Goal: Task Accomplishment & Management: Use online tool/utility

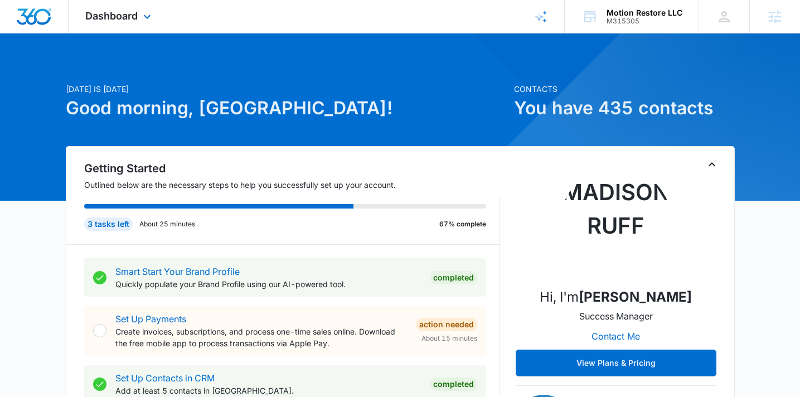
click at [115, 4] on div "Dashboard Apps Reputation Forms CRM Email Social Payments POS Content Ads Intel…" at bounding box center [120, 16] width 102 height 33
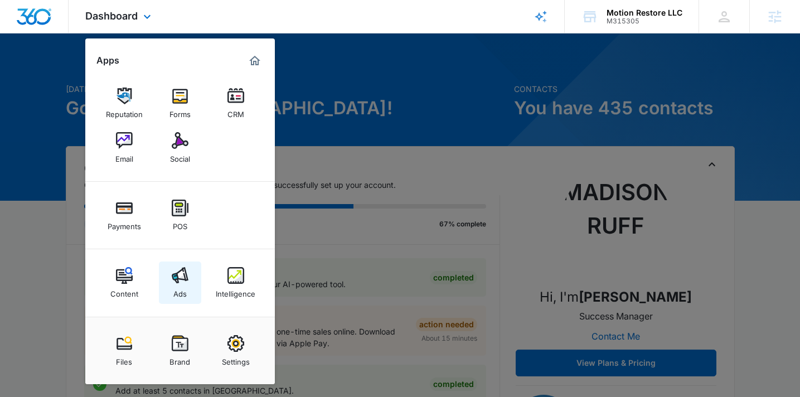
click at [196, 264] on link "Ads" at bounding box center [180, 282] width 42 height 42
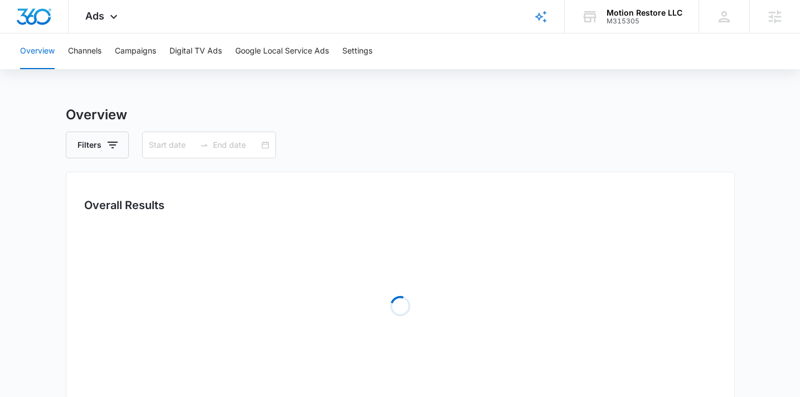
type input "01/01/2025"
type input "10/01/2025"
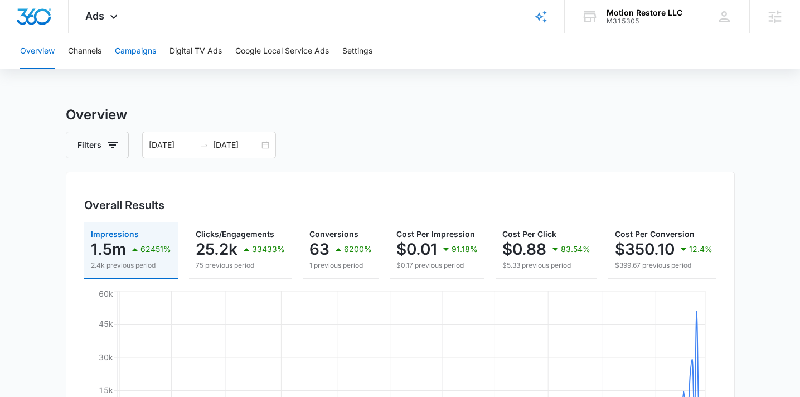
click at [156, 48] on button "Campaigns" at bounding box center [135, 51] width 41 height 36
click at [262, 146] on div "01/01/2025 10/01/2025" at bounding box center [209, 145] width 134 height 27
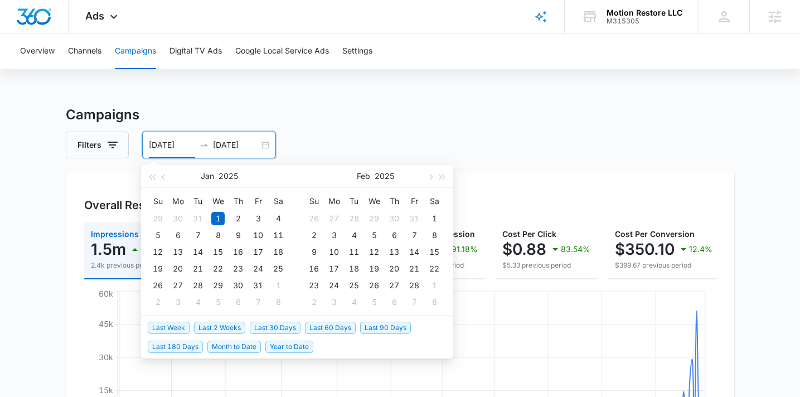
click at [267, 329] on span "Last 30 Days" at bounding box center [275, 328] width 51 height 12
type input "09/07/2025"
type input "10/07/2025"
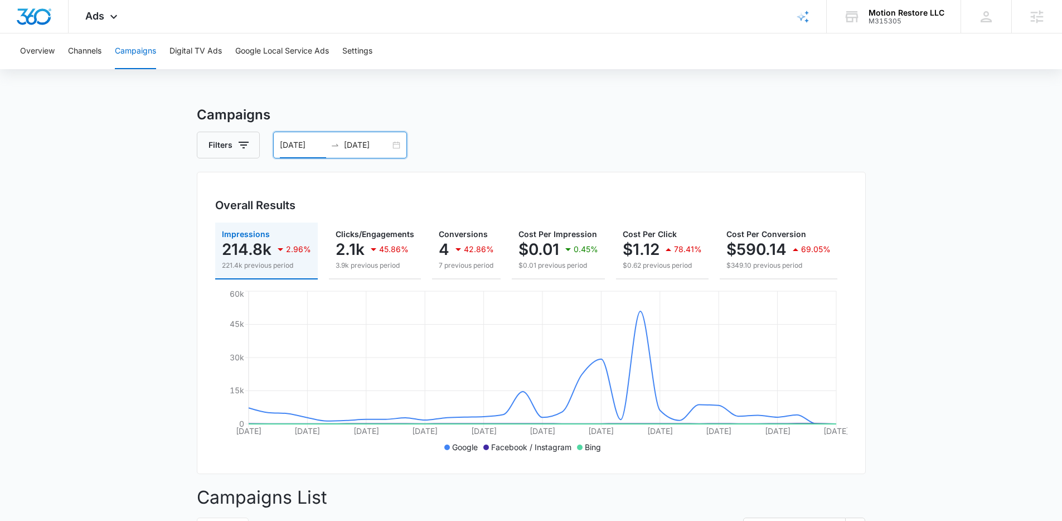
click at [398, 144] on div "09/07/2025 10/07/2025" at bounding box center [340, 145] width 134 height 27
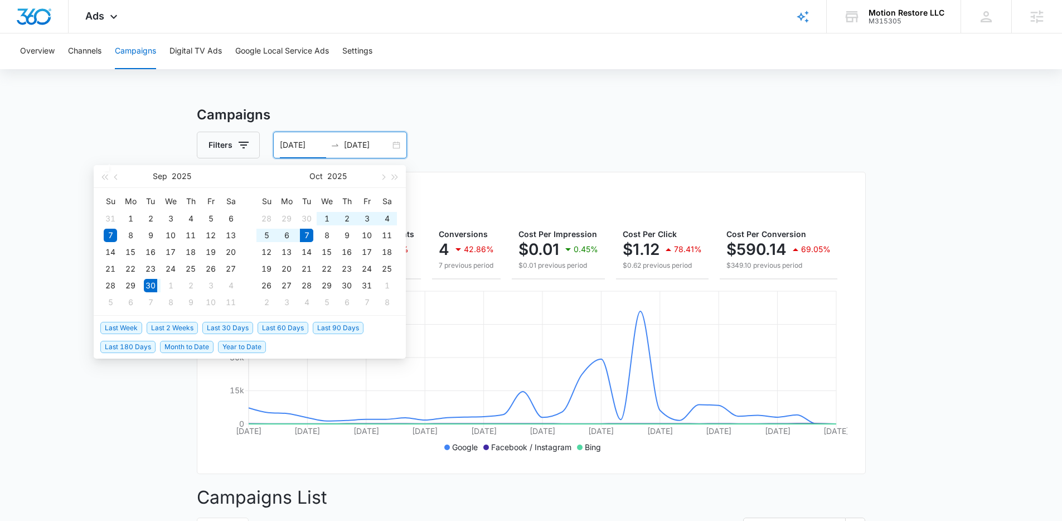
click at [103, 328] on span "Last Week" at bounding box center [121, 328] width 42 height 12
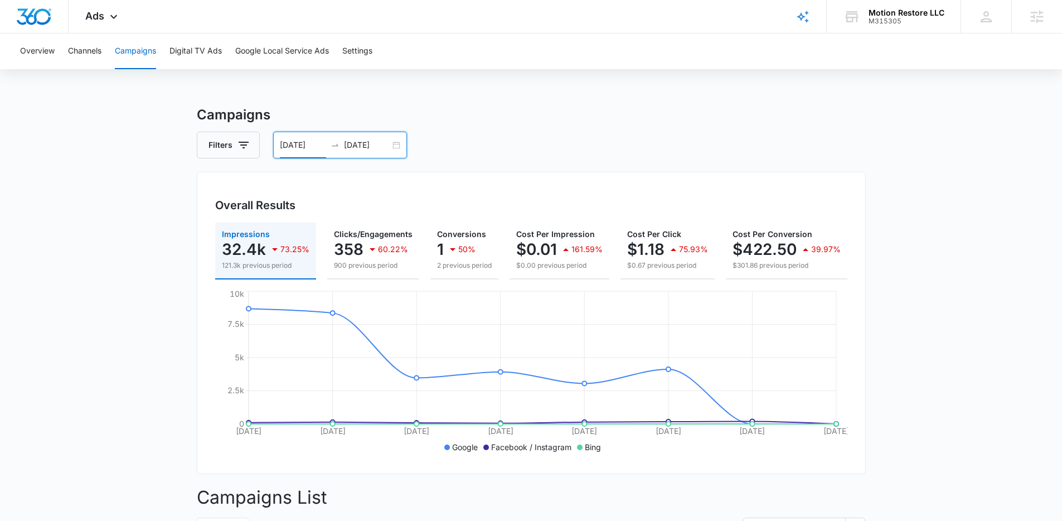
click at [398, 144] on div "09/30/2025 10/07/2025" at bounding box center [340, 145] width 134 height 27
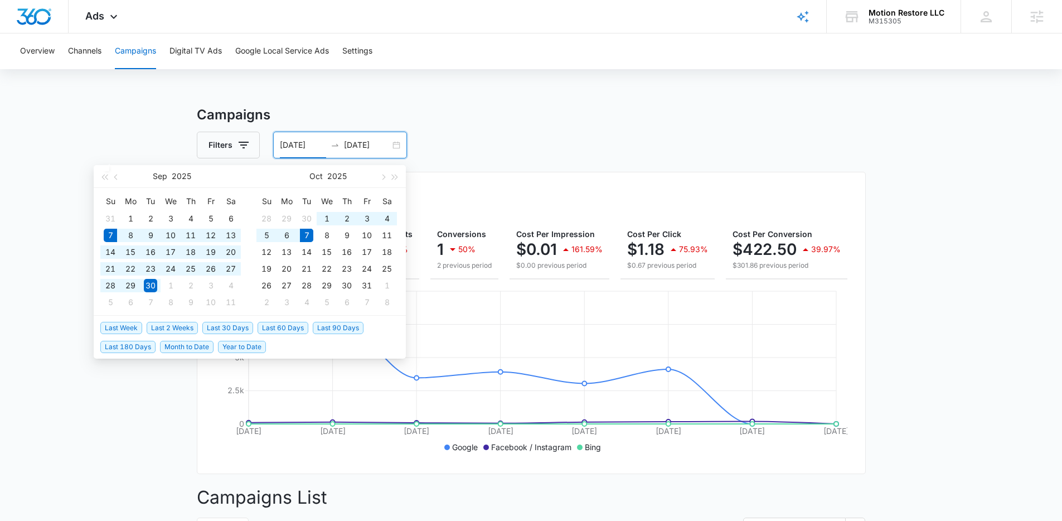
click at [236, 327] on span "Last 30 Days" at bounding box center [227, 328] width 51 height 12
type input "09/07/2025"
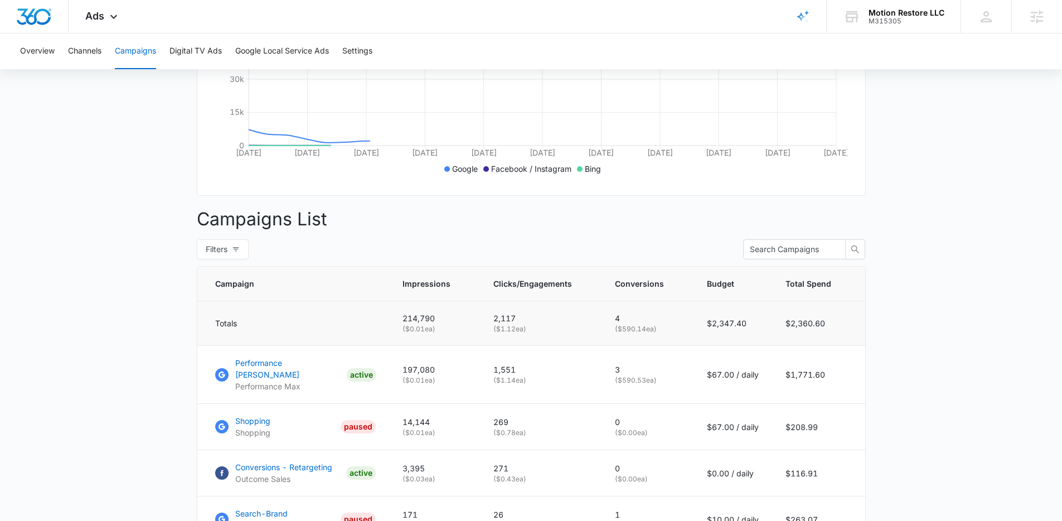
scroll to position [346, 0]
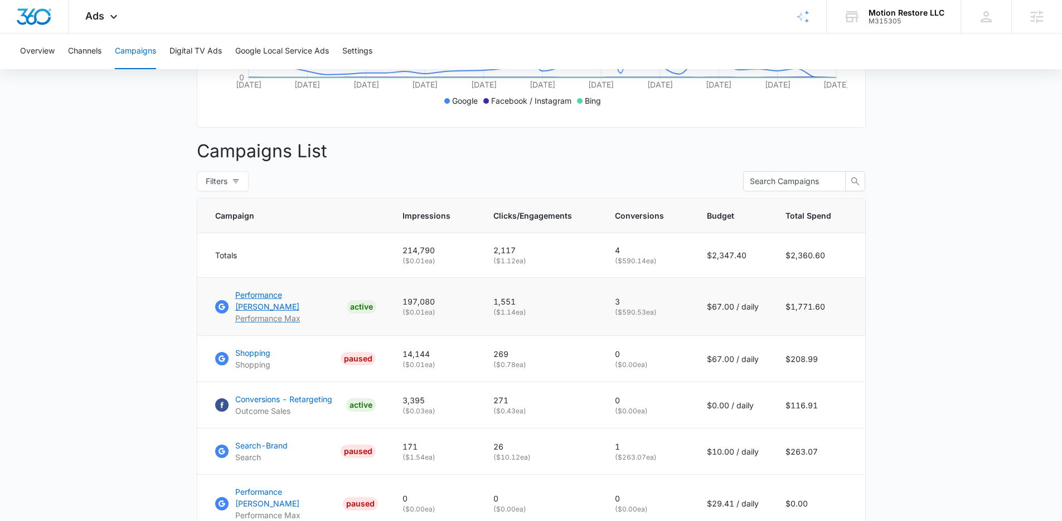
click at [308, 299] on p "Performance Max - Sales" at bounding box center [288, 300] width 107 height 23
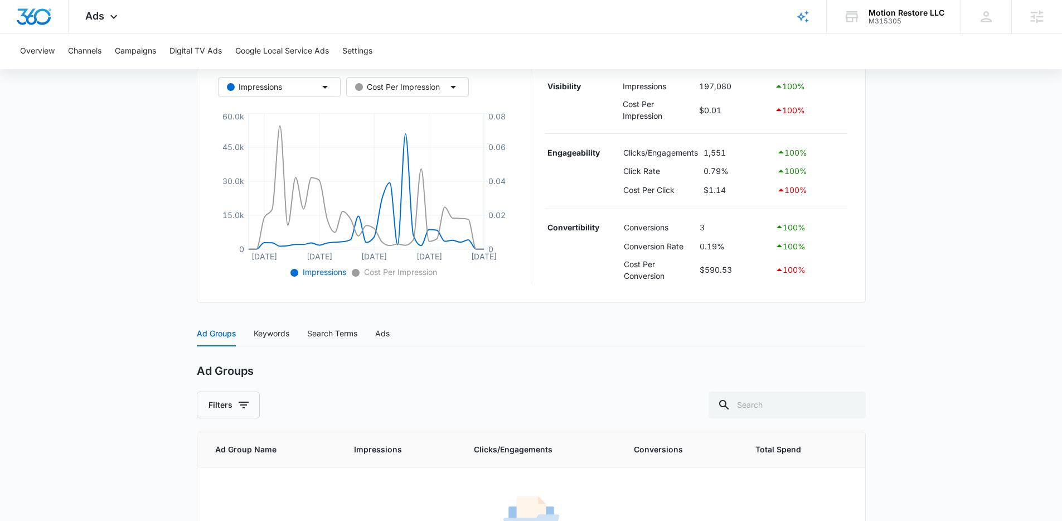
scroll to position [214, 0]
click at [315, 334] on div "Search Terms" at bounding box center [332, 332] width 50 height 12
click at [288, 333] on div "Keywords" at bounding box center [272, 332] width 36 height 12
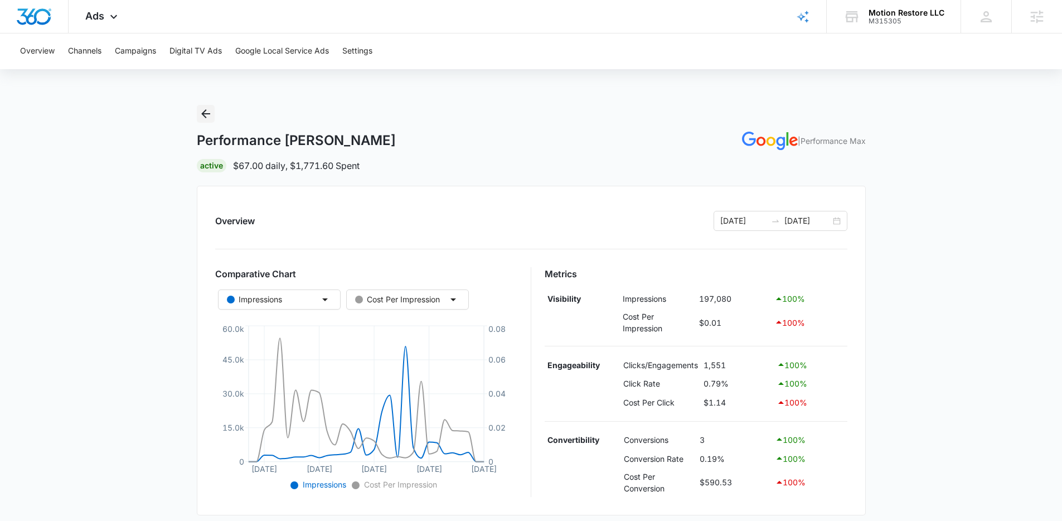
click at [201, 113] on icon "Back" at bounding box center [205, 113] width 9 height 9
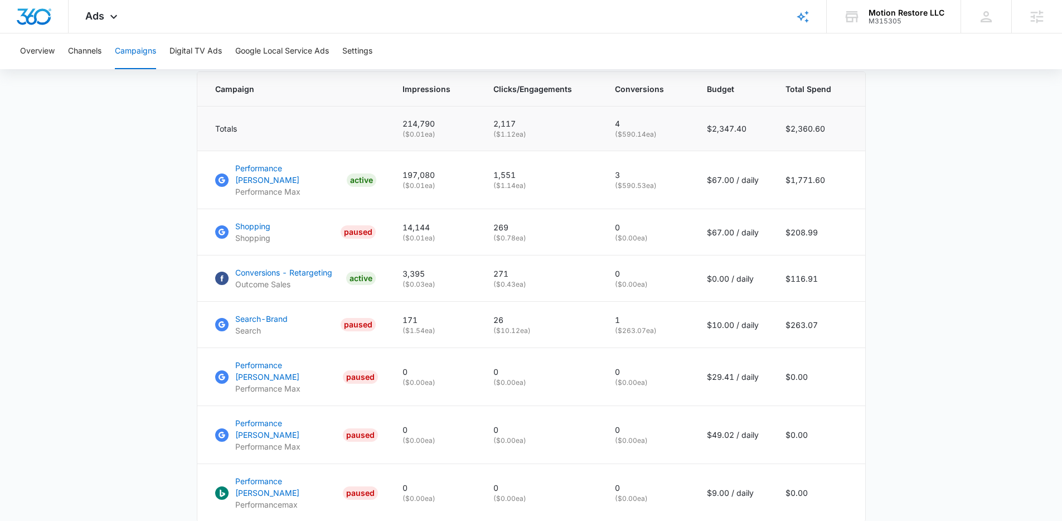
scroll to position [514, 0]
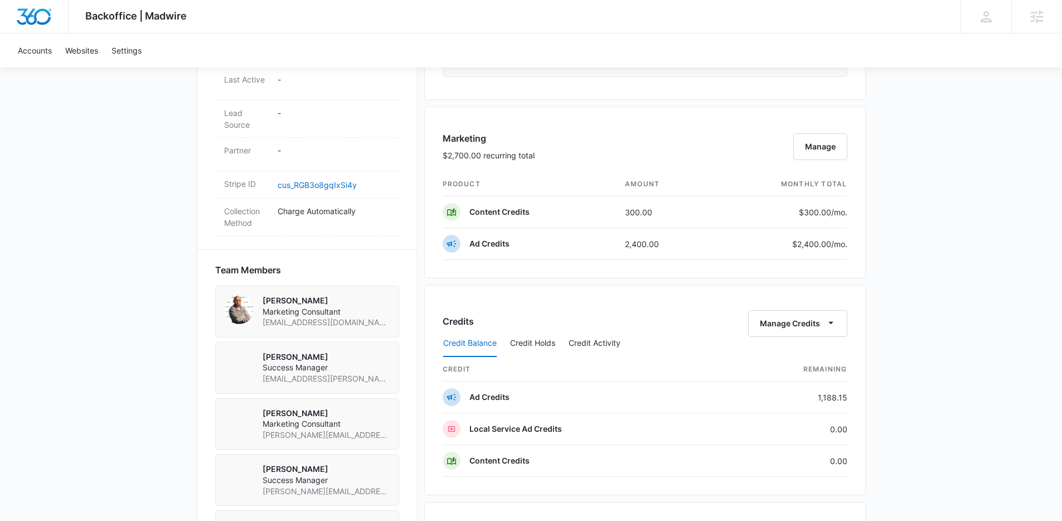
scroll to position [724, 0]
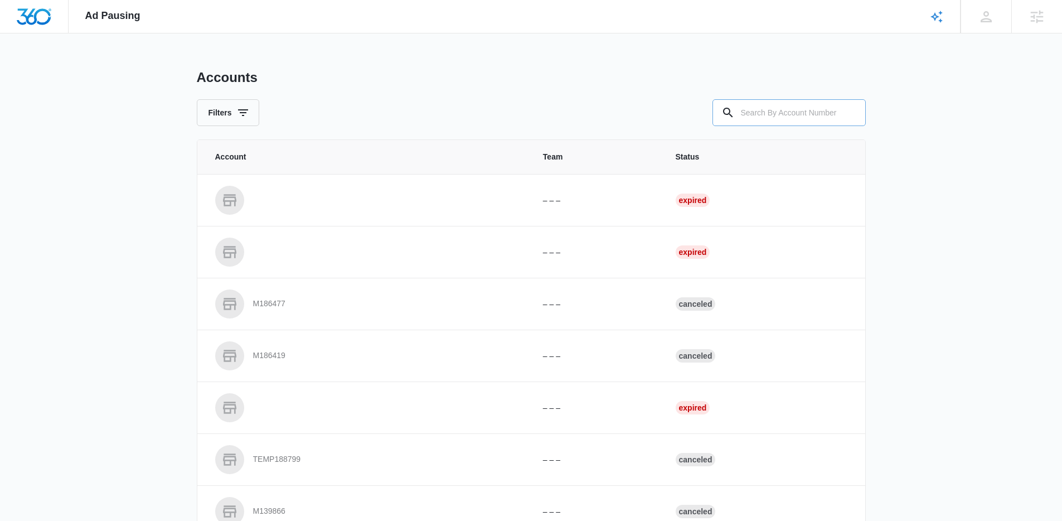
paste input "M315305"
type input "M315305"
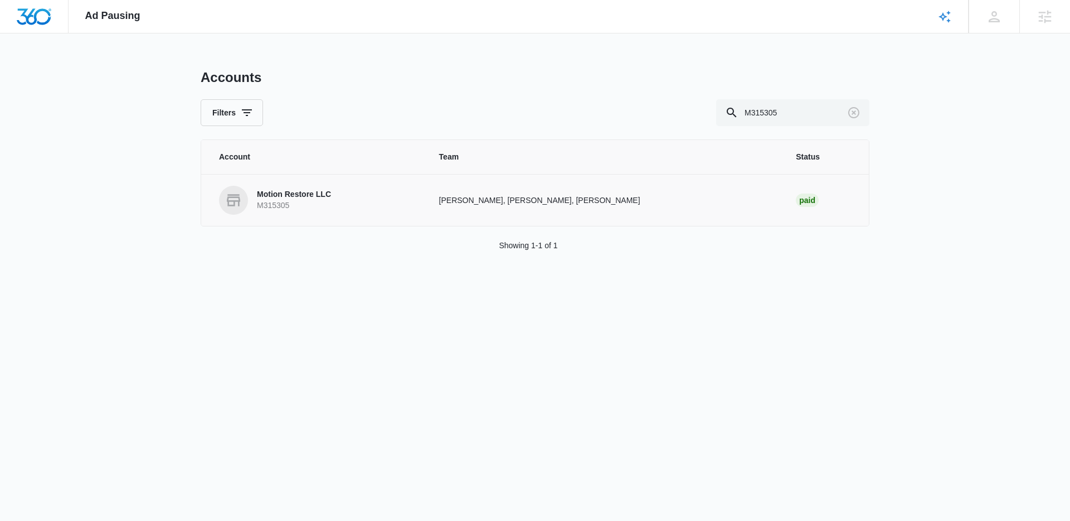
click at [292, 201] on p "M315305" at bounding box center [294, 205] width 74 height 11
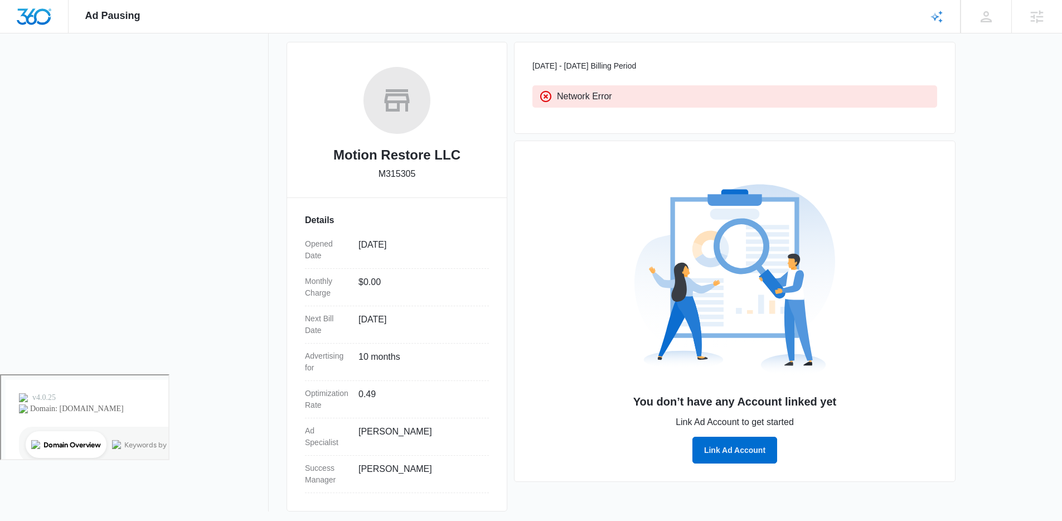
scroll to position [151, 0]
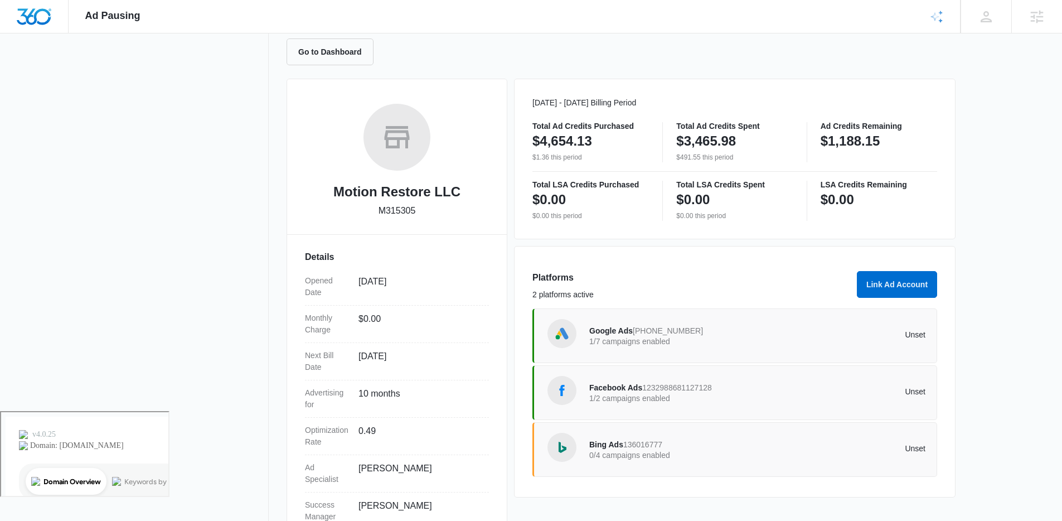
scroll to position [151, 0]
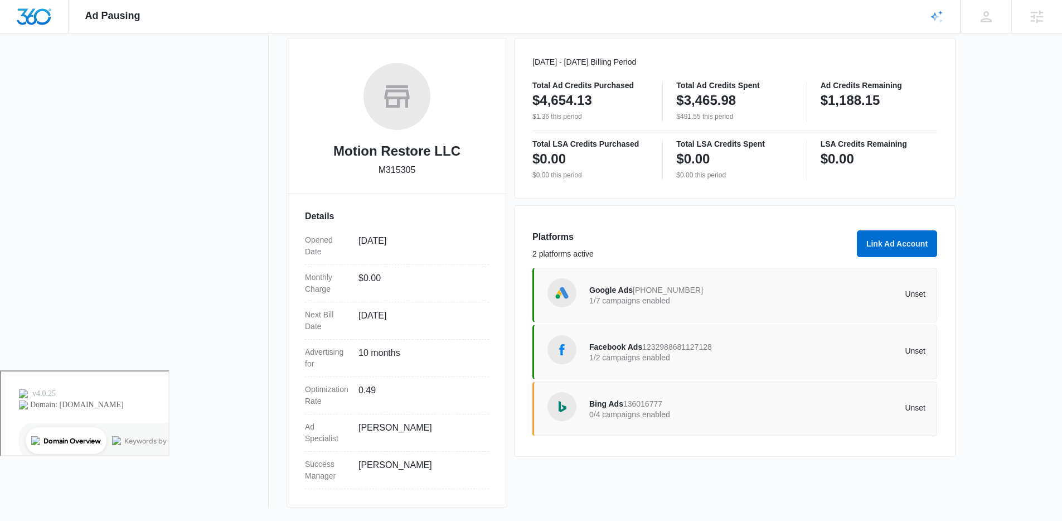
click at [726, 419] on div "Bing Ads 136016777 0/4 campaigns enabled" at bounding box center [673, 408] width 168 height 23
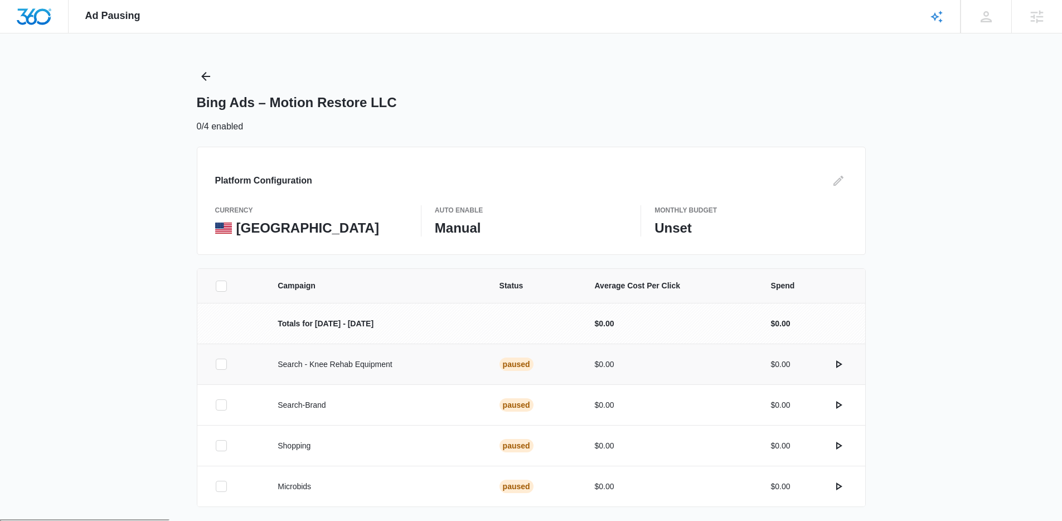
scroll to position [2, 0]
click at [219, 366] on icon at bounding box center [221, 363] width 10 height 10
click at [216, 364] on input "checkbox" at bounding box center [215, 363] width 1 height 1
click at [227, 443] on label at bounding box center [233, 444] width 36 height 11
click at [216, 445] on input "checkbox" at bounding box center [215, 445] width 1 height 1
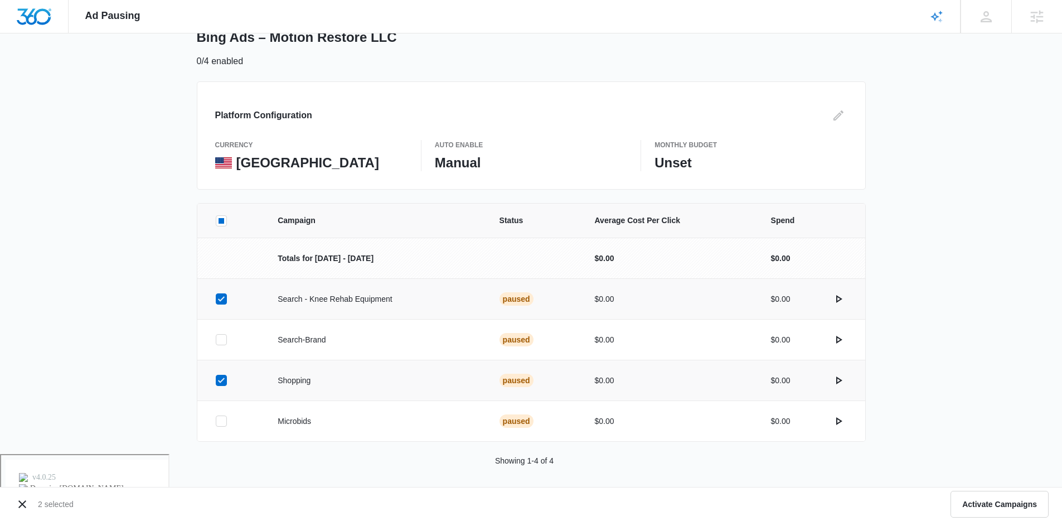
scroll to position [74, 0]
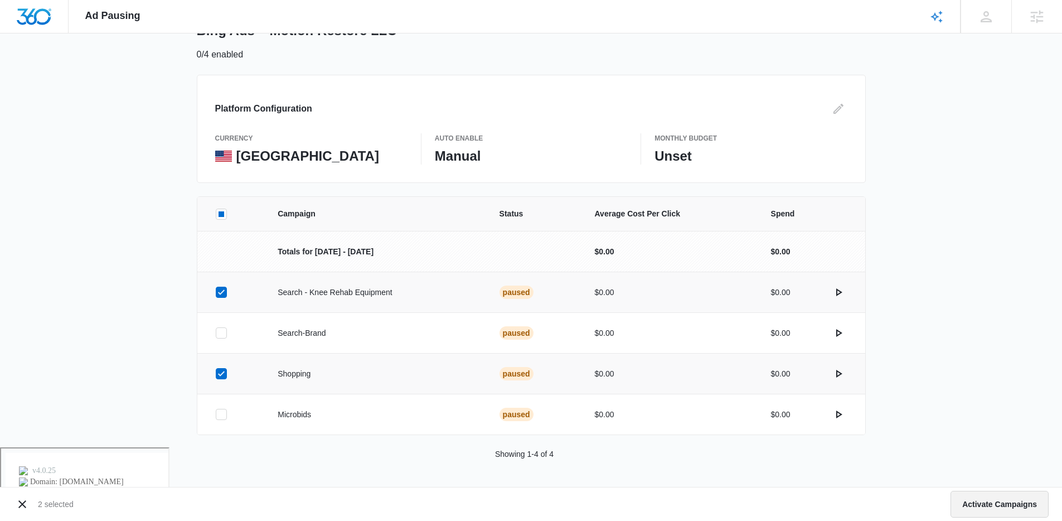
click at [988, 504] on button "Activate Campaigns" at bounding box center [999, 504] width 98 height 27
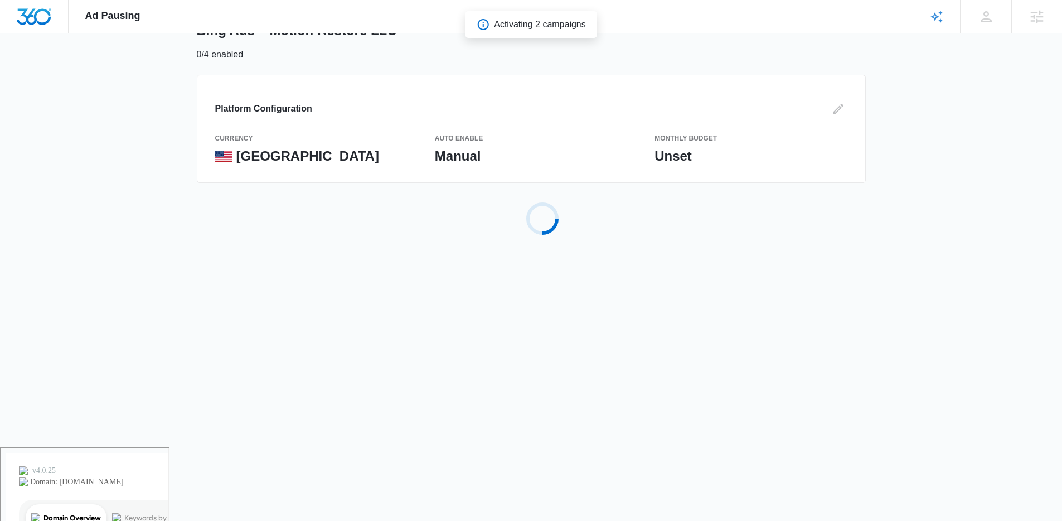
scroll to position [0, 0]
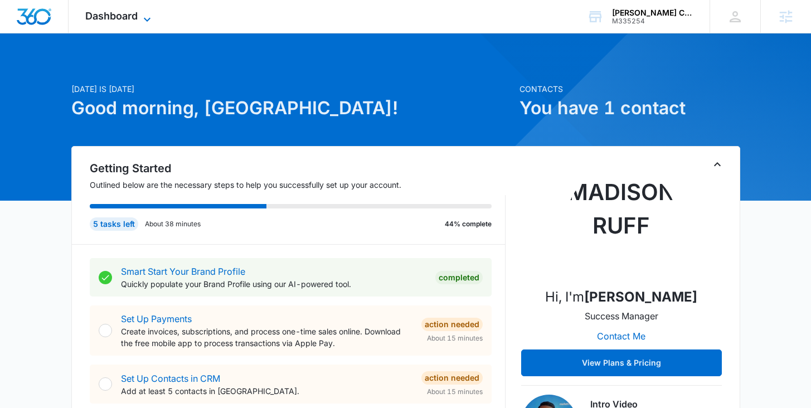
click at [144, 17] on icon at bounding box center [146, 19] width 13 height 13
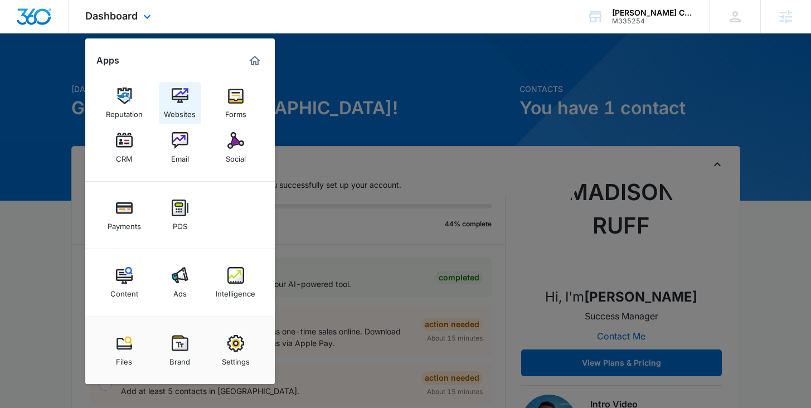
click at [184, 101] on img at bounding box center [180, 96] width 17 height 17
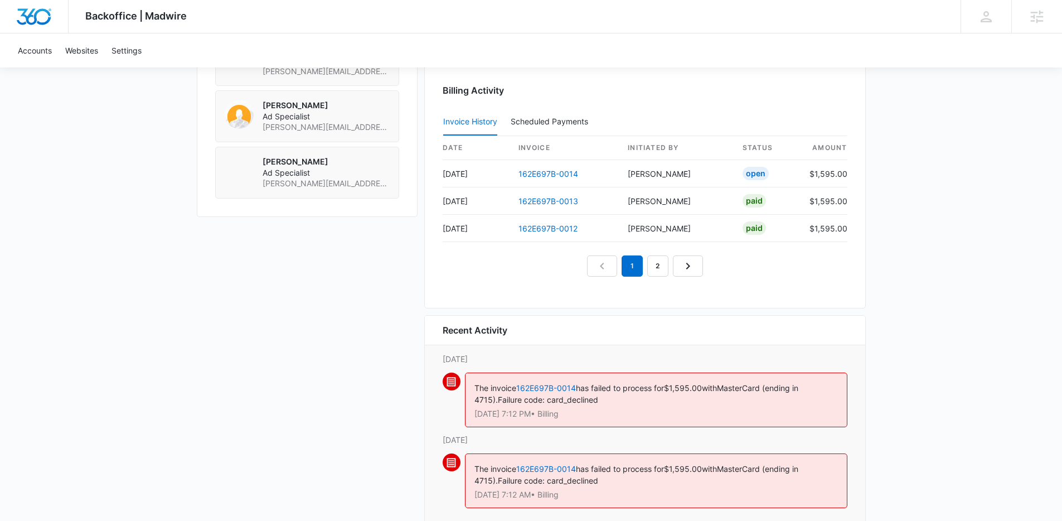
scroll to position [1112, 0]
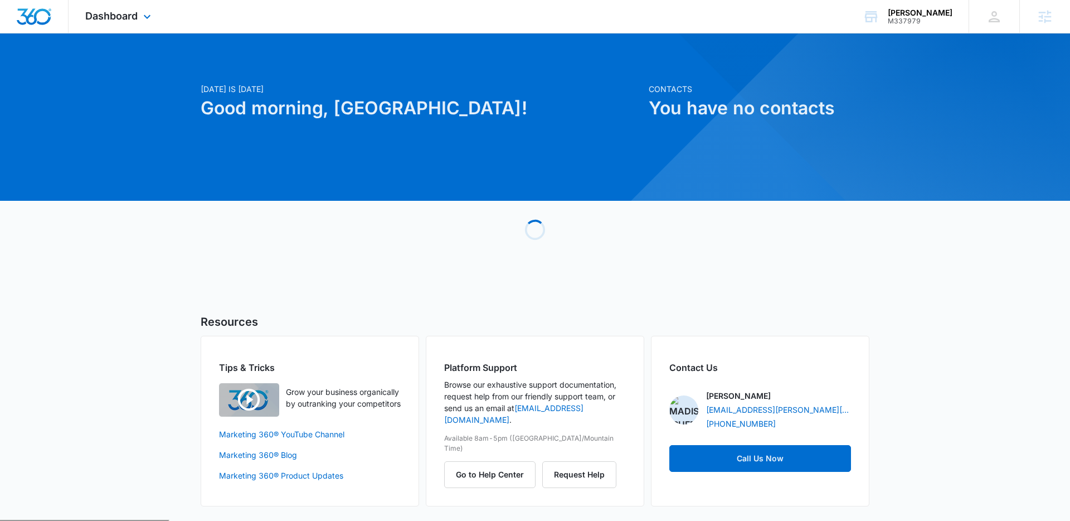
click at [106, 9] on div "Dashboard Apps Reputation Websites Forms CRM Email Social Shop Payments POS Con…" at bounding box center [120, 16] width 102 height 33
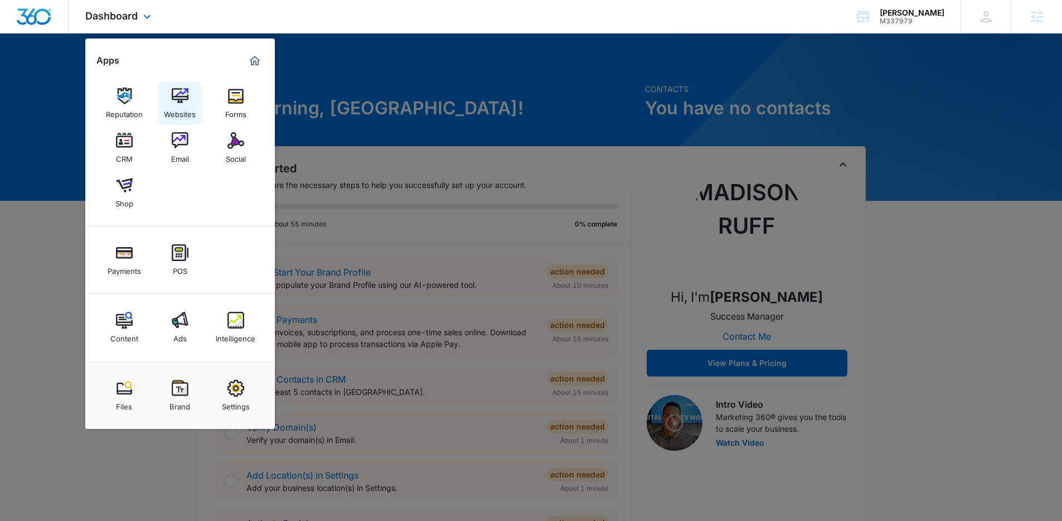
click at [187, 85] on link "Websites" at bounding box center [180, 103] width 42 height 42
